Goal: Task Accomplishment & Management: Use online tool/utility

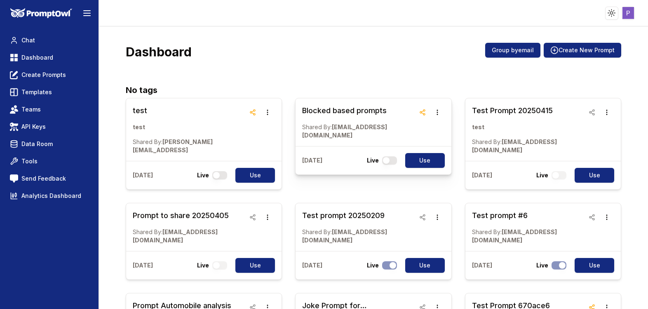
click at [310, 146] on div "[DATE] Live Use" at bounding box center [372, 160] width 155 height 28
click at [321, 116] on h3 "Blocked based prompts" at bounding box center [358, 111] width 112 height 12
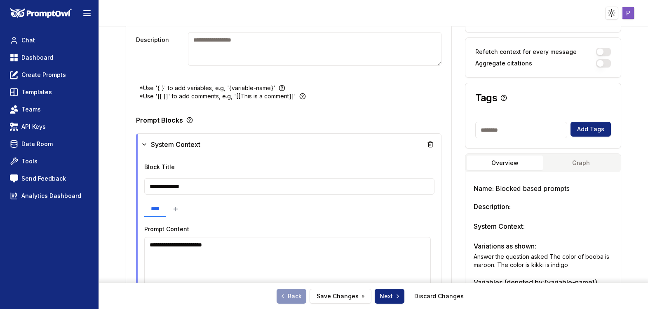
scroll to position [138, 0]
click at [147, 143] on icon at bounding box center [144, 145] width 7 height 7
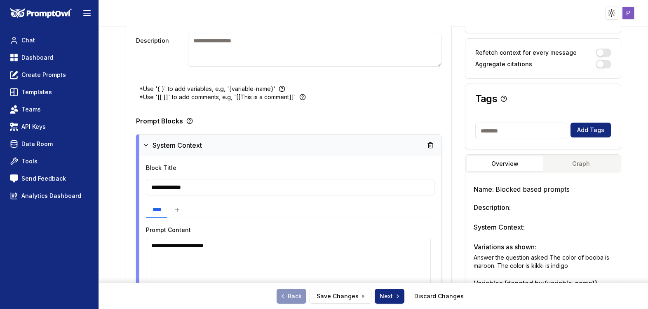
click at [144, 145] on icon at bounding box center [146, 145] width 7 height 7
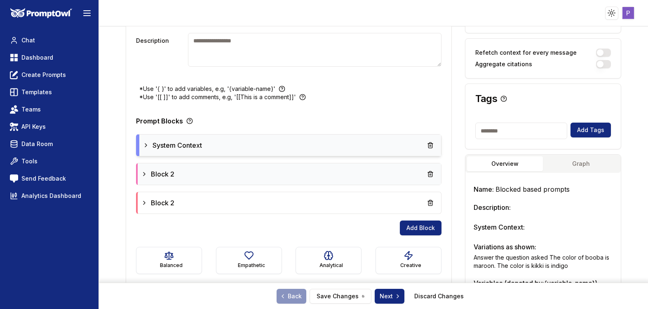
click at [141, 173] on icon at bounding box center [144, 174] width 7 height 7
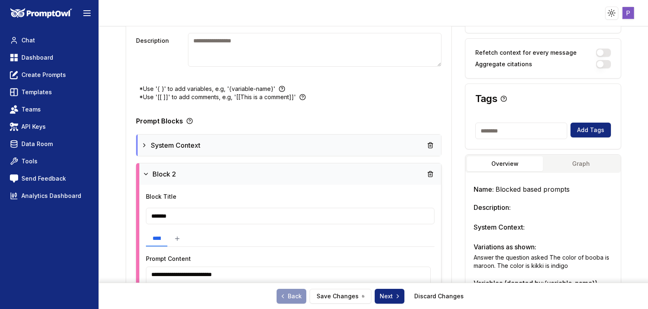
click at [141, 173] on div "Block 2" at bounding box center [290, 174] width 302 height 21
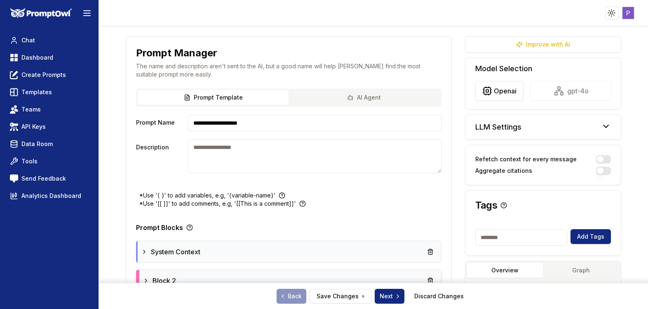
scroll to position [28, 0]
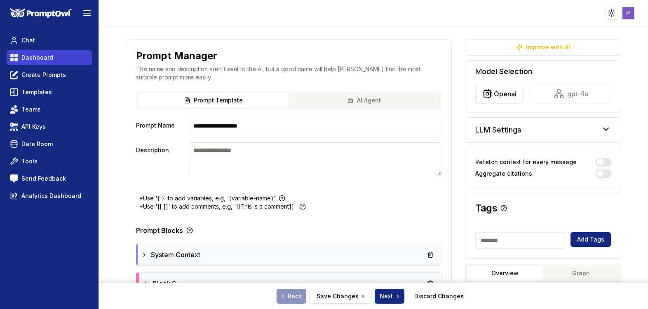
click at [43, 53] on link "Dashboard" at bounding box center [49, 57] width 85 height 15
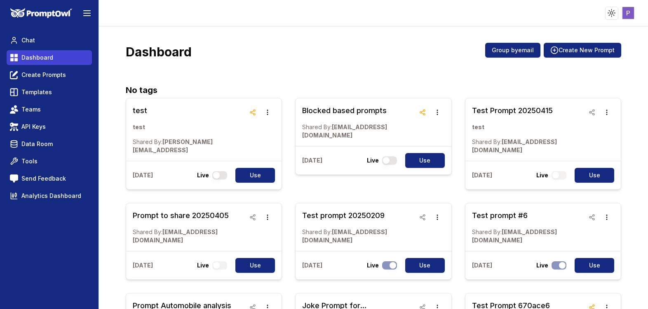
click at [41, 58] on span "Dashboard" at bounding box center [37, 58] width 32 height 8
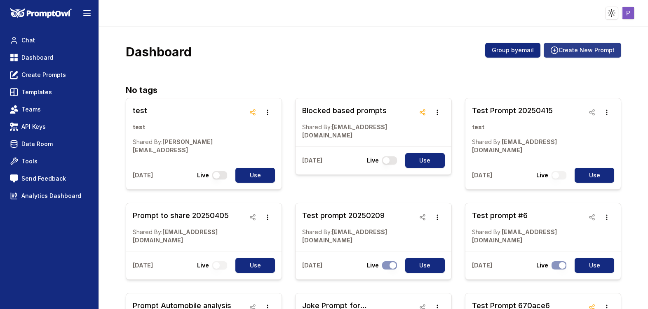
click at [568, 47] on button "Create New Prompt" at bounding box center [582, 50] width 77 height 15
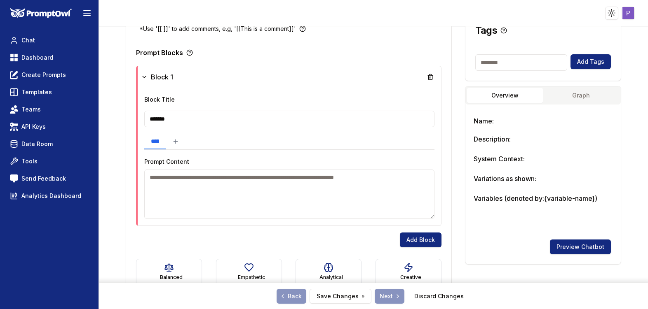
scroll to position [205, 0]
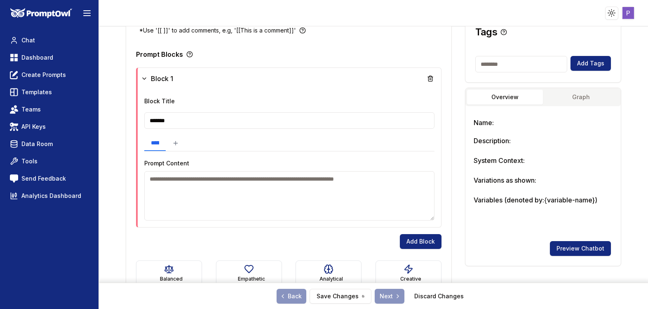
click at [283, 114] on input "*******" at bounding box center [289, 120] width 290 height 16
drag, startPoint x: 212, startPoint y: 117, endPoint x: 124, endPoint y: 112, distance: 88.4
click at [197, 119] on input "*******" at bounding box center [290, 120] width 288 height 16
type input "********"
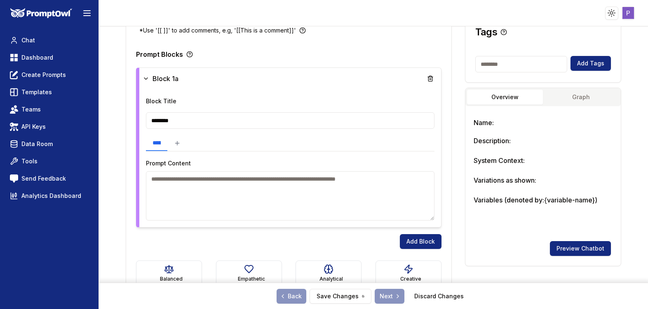
click at [196, 195] on textarea at bounding box center [290, 195] width 288 height 49
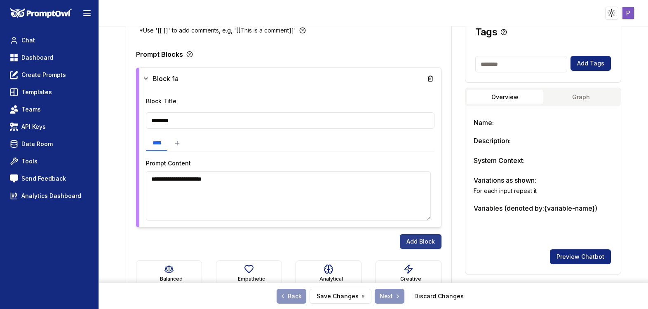
type textarea "**********"
click at [411, 243] on button "Add Block" at bounding box center [421, 241] width 42 height 15
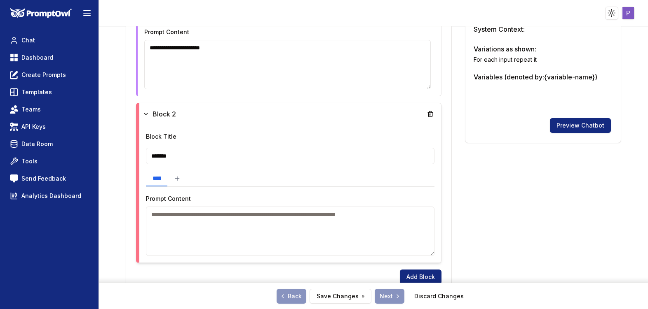
scroll to position [336, 0]
click at [227, 221] on textarea at bounding box center [290, 231] width 288 height 49
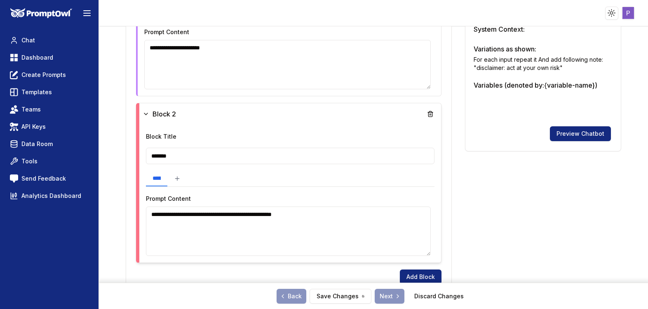
scroll to position [501, 0]
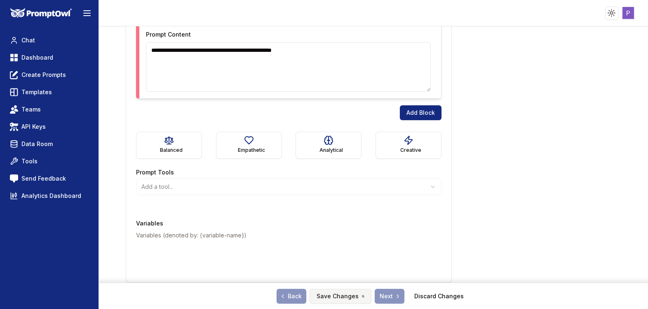
type textarea "**********"
click at [333, 291] on button "Save Changes" at bounding box center [340, 296] width 62 height 15
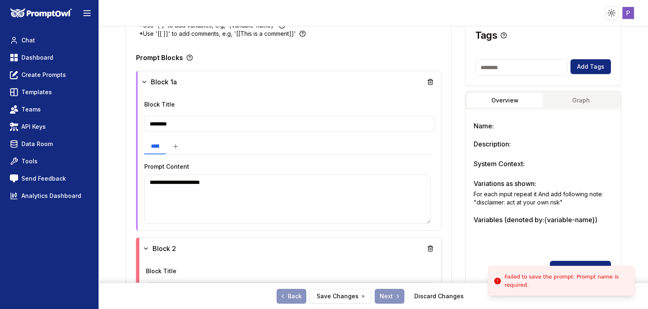
scroll to position [0, 0]
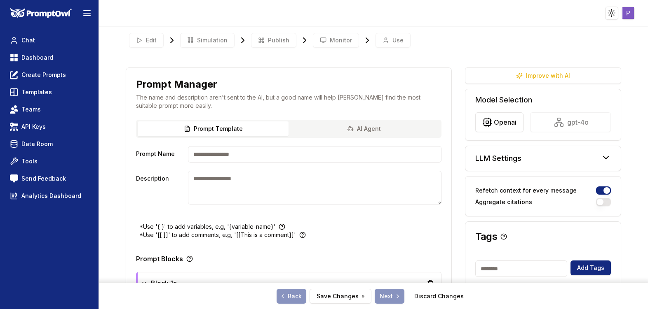
click at [246, 156] on input "Prompt Name" at bounding box center [314, 154] width 253 height 16
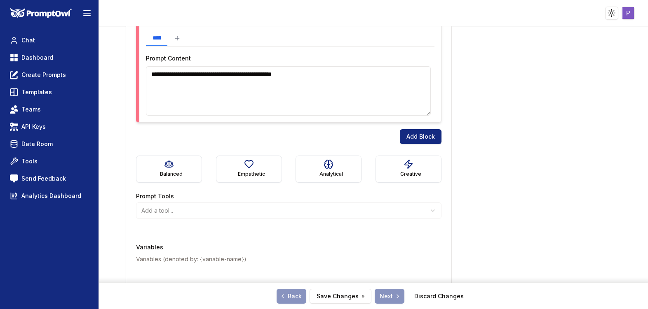
scroll to position [477, 0]
type input "**********"
click at [348, 291] on button "Save Changes" at bounding box center [340, 296] width 62 height 15
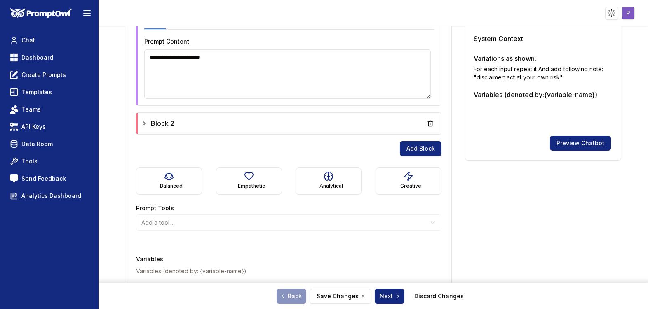
scroll to position [363, 0]
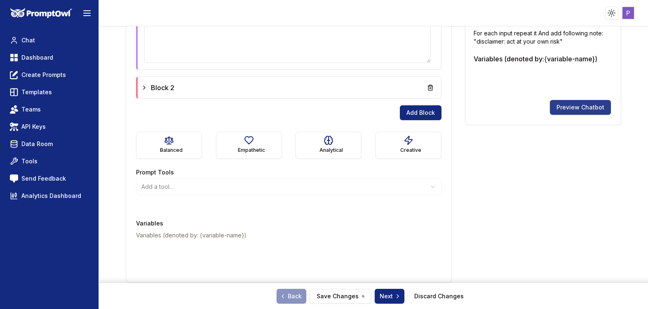
click at [574, 107] on button "Preview Chatbot" at bounding box center [580, 107] width 61 height 15
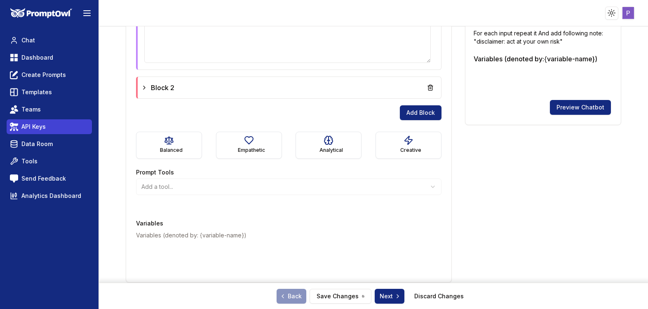
click at [44, 127] on span "API Keys" at bounding box center [33, 127] width 24 height 8
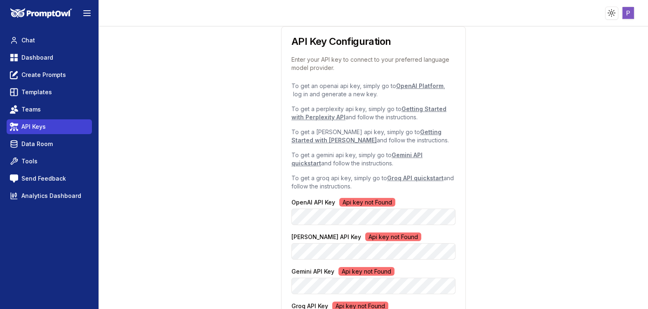
click at [44, 127] on span "API Keys" at bounding box center [33, 127] width 24 height 8
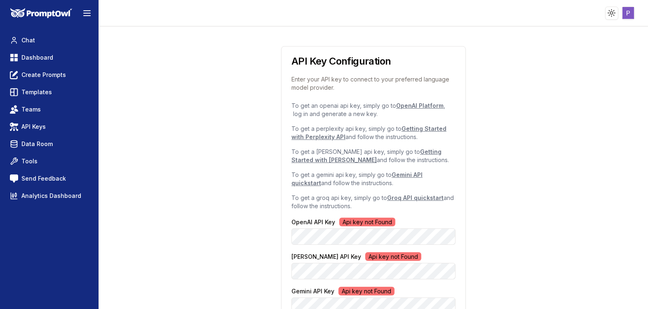
scroll to position [112, 0]
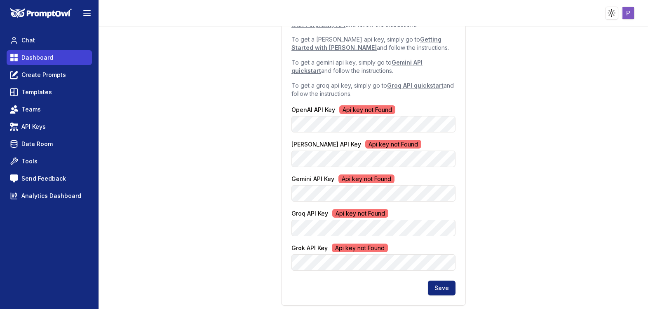
click at [30, 56] on span "Dashboard" at bounding box center [37, 58] width 32 height 8
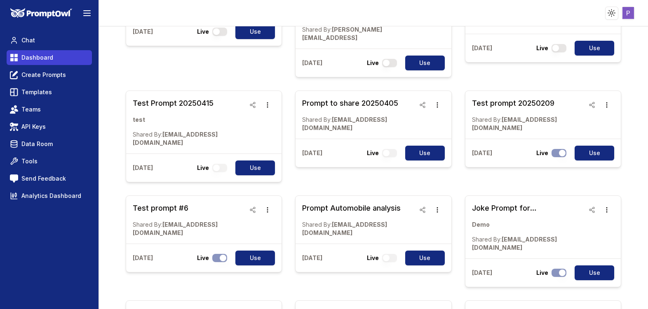
scroll to position [3, 0]
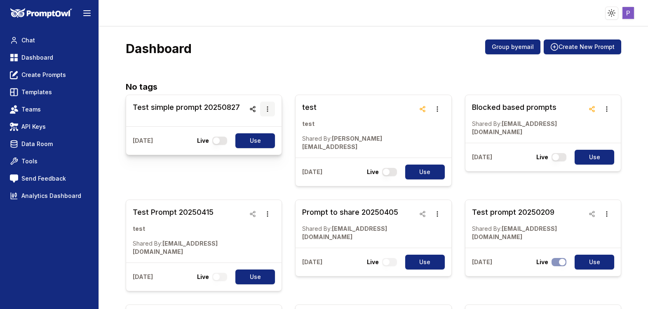
click at [268, 109] on icon "button" at bounding box center [267, 109] width 7 height 7
click at [251, 107] on icon "button" at bounding box center [252, 109] width 7 height 7
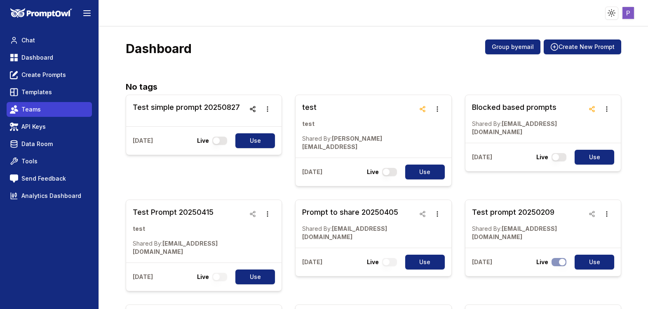
click at [55, 108] on link "Teams" at bounding box center [49, 109] width 85 height 15
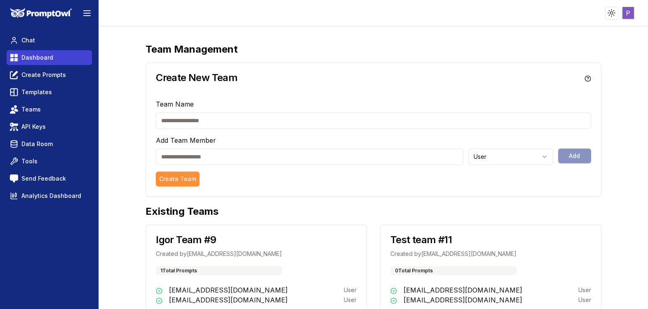
click at [33, 59] on span "Dashboard" at bounding box center [37, 58] width 32 height 8
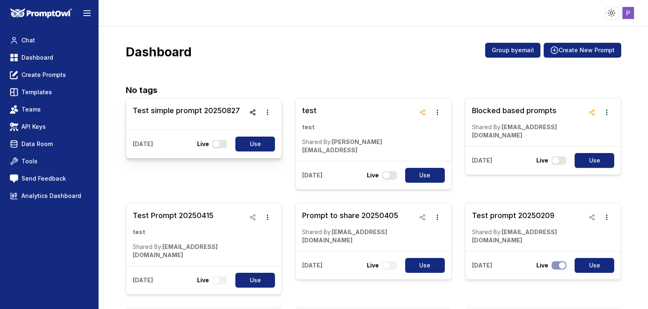
click at [181, 112] on h3 "Test simple prompt 20250827" at bounding box center [186, 111] width 107 height 12
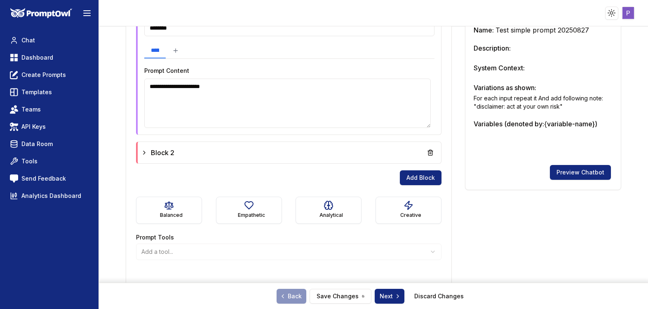
scroll to position [363, 0]
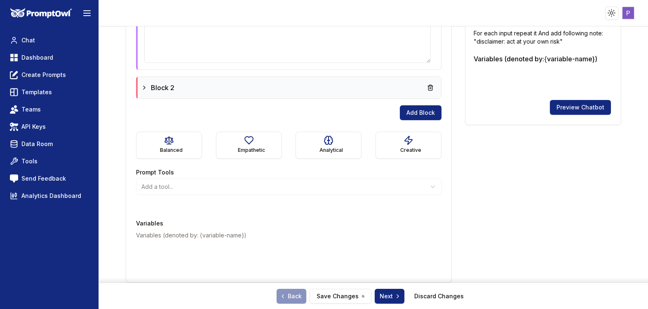
click at [143, 87] on icon at bounding box center [144, 87] width 7 height 7
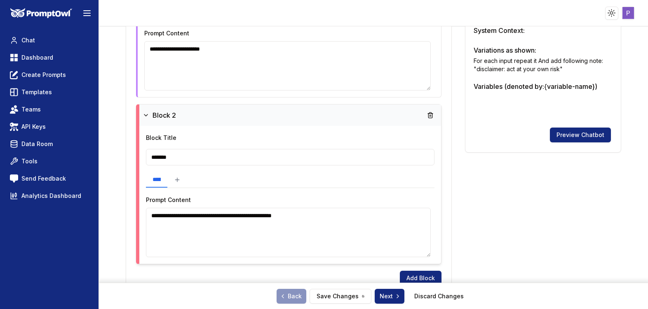
scroll to position [335, 0]
drag, startPoint x: 154, startPoint y: 216, endPoint x: 147, endPoint y: 216, distance: 6.6
click at [147, 216] on textarea "**********" at bounding box center [288, 232] width 285 height 49
type textarea "**********"
click at [441, 296] on link "Discard Changes" at bounding box center [438, 297] width 49 height 8
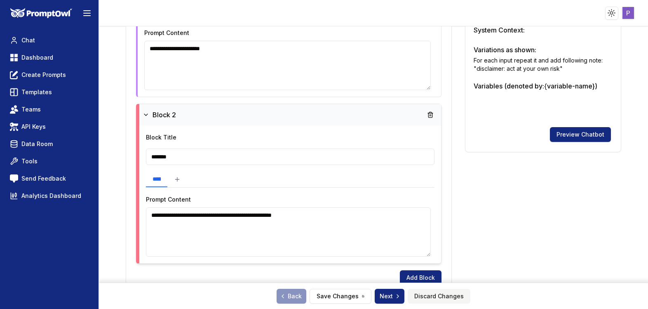
scroll to position [3, 0]
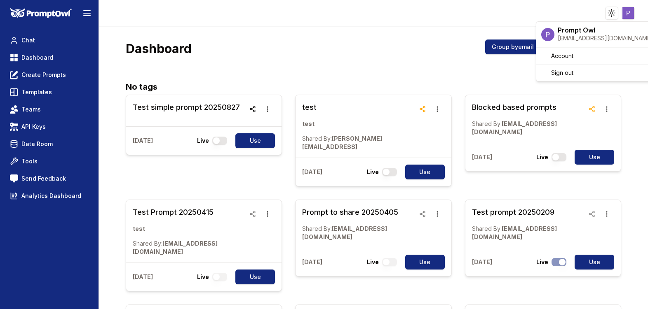
click at [623, 16] on html "Toggle theme Toggle user menu Chat Dashboard Create Prompts Templates Teams API…" at bounding box center [324, 154] width 648 height 309
click at [598, 77] on div "Sign out" at bounding box center [597, 72] width 118 height 13
